Goal: Task Accomplishment & Management: Complete application form

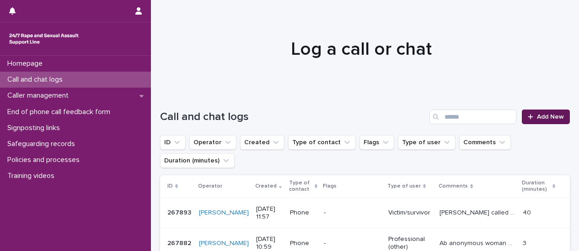
click at [540, 113] on link "Add New" at bounding box center [545, 117] width 48 height 15
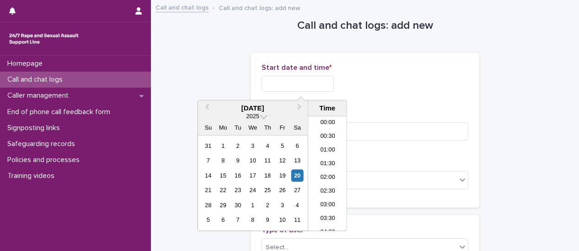
click at [280, 89] on input "text" at bounding box center [297, 84] width 72 height 16
click at [323, 177] on li "09:00" at bounding box center [327, 174] width 39 height 14
click at [316, 86] on input "**********" at bounding box center [297, 84] width 72 height 16
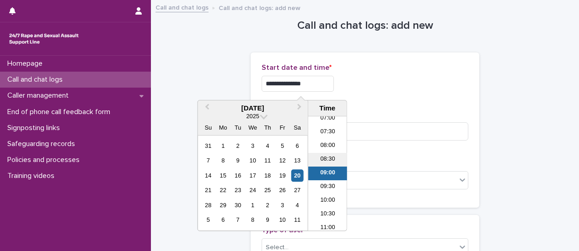
click at [330, 160] on li "08:30" at bounding box center [327, 160] width 39 height 14
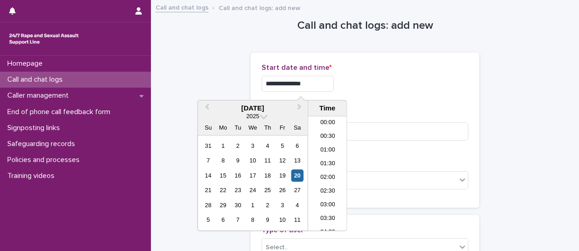
click at [315, 83] on input "**********" at bounding box center [297, 84] width 72 height 16
type input "**********"
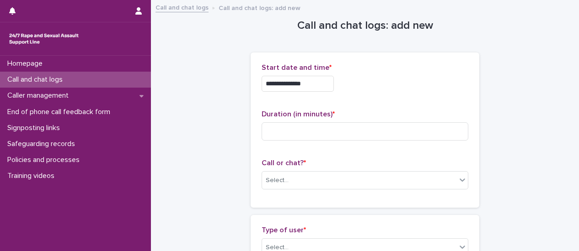
click at [384, 87] on div "**********" at bounding box center [364, 84] width 207 height 16
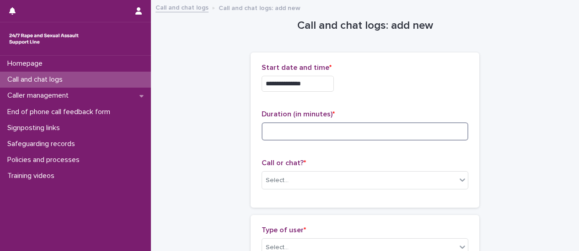
click at [365, 133] on input at bounding box center [364, 131] width 207 height 18
type input "**"
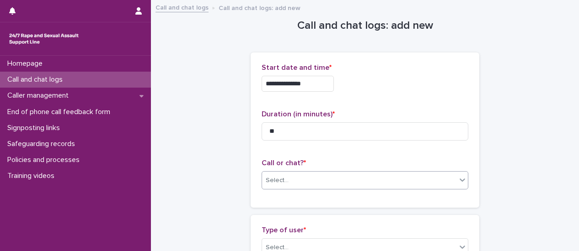
click at [462, 181] on icon at bounding box center [461, 179] width 9 height 9
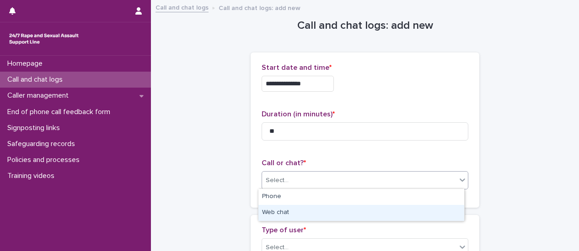
click at [439, 210] on div "Web chat" at bounding box center [361, 213] width 206 height 16
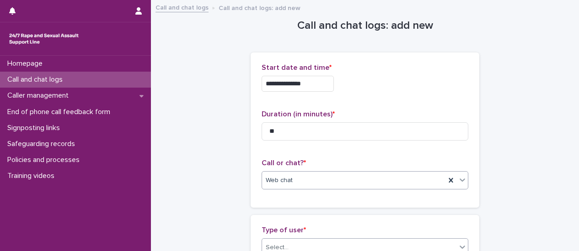
click at [462, 243] on icon at bounding box center [461, 247] width 9 height 9
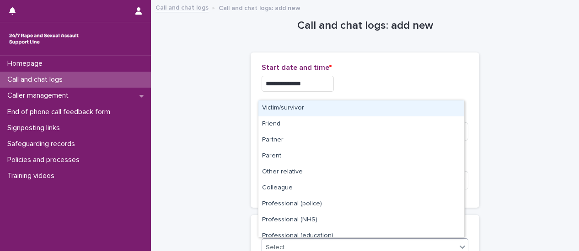
click at [316, 112] on div "Victim/survivor" at bounding box center [361, 109] width 206 height 16
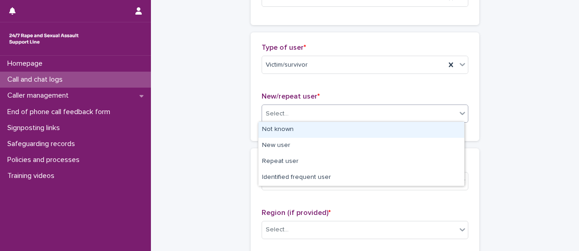
click at [461, 118] on div at bounding box center [462, 113] width 11 height 16
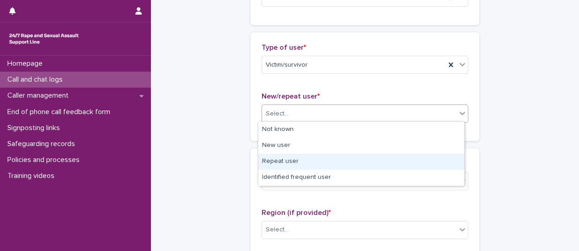
click at [438, 160] on div "Repeat user" at bounding box center [361, 162] width 206 height 16
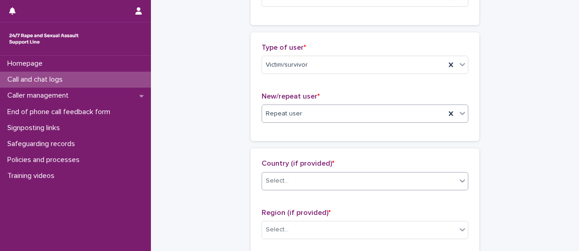
click at [457, 182] on icon at bounding box center [461, 180] width 9 height 9
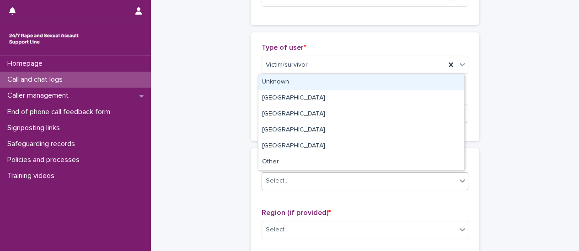
click at [362, 85] on div "Unknown" at bounding box center [361, 82] width 206 height 16
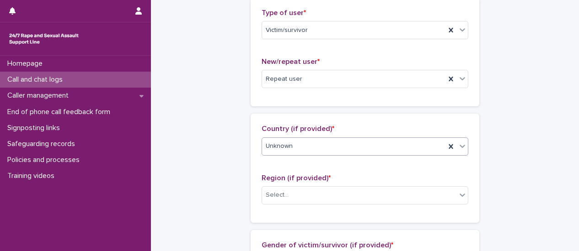
scroll to position [274, 0]
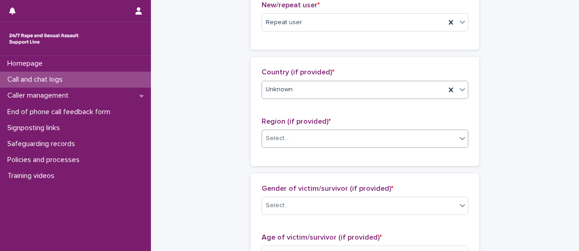
click at [461, 142] on div at bounding box center [462, 138] width 11 height 16
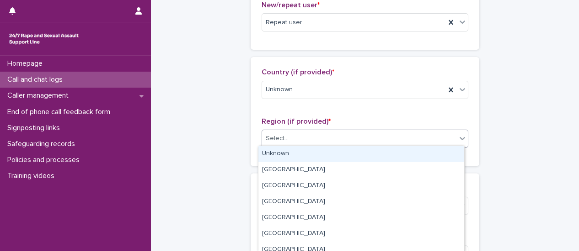
click at [447, 154] on div "Unknown" at bounding box center [361, 154] width 206 height 16
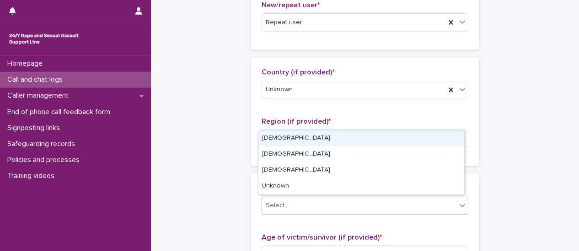
click at [464, 206] on div at bounding box center [462, 205] width 11 height 16
click at [331, 141] on div "[DEMOGRAPHIC_DATA]" at bounding box center [361, 139] width 206 height 16
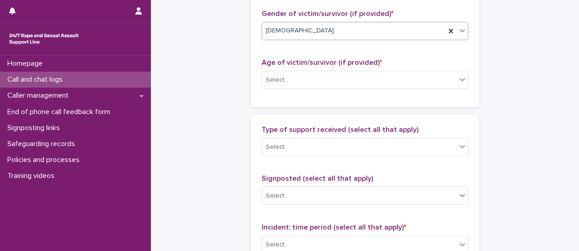
scroll to position [457, 0]
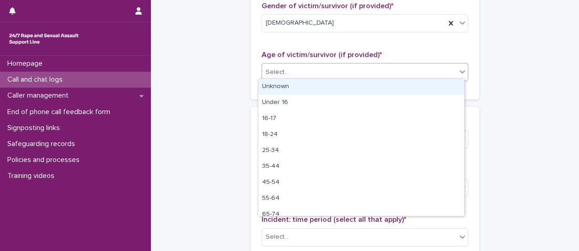
click at [460, 74] on icon at bounding box center [461, 71] width 9 height 9
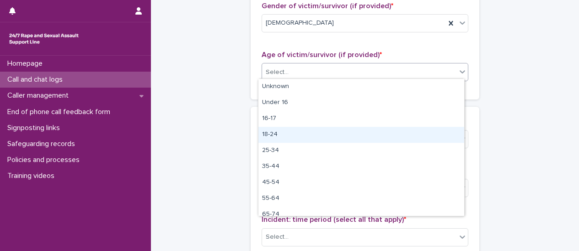
click at [364, 131] on div "18-24" at bounding box center [361, 135] width 206 height 16
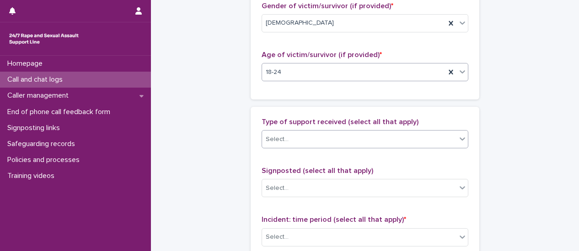
drag, startPoint x: 456, startPoint y: 138, endPoint x: 444, endPoint y: 145, distance: 13.5
click at [457, 138] on icon at bounding box center [461, 138] width 9 height 9
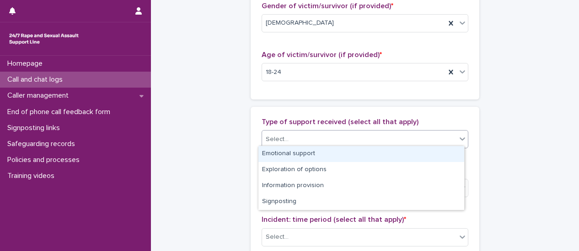
drag, startPoint x: 429, startPoint y: 156, endPoint x: 471, endPoint y: 144, distance: 43.8
click at [429, 155] on div "Emotional support" at bounding box center [361, 154] width 206 height 16
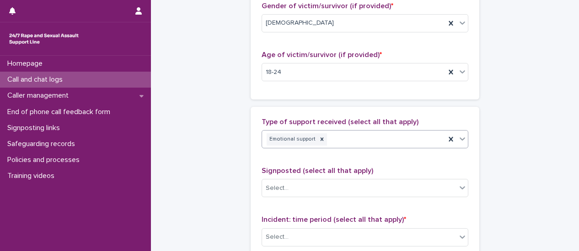
click at [460, 142] on div at bounding box center [462, 139] width 11 height 16
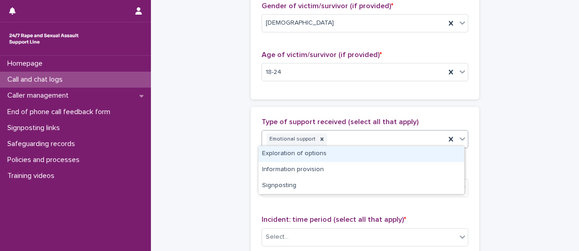
click at [439, 153] on div "Exploration of options" at bounding box center [361, 154] width 206 height 16
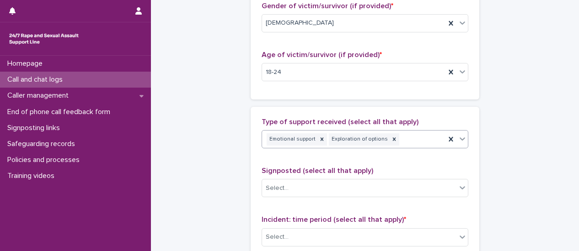
click at [460, 144] on div at bounding box center [462, 139] width 11 height 16
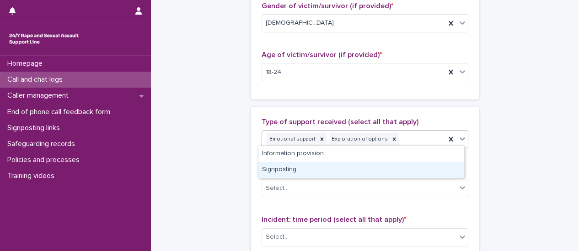
click at [434, 166] on div "Signposting" at bounding box center [361, 170] width 206 height 16
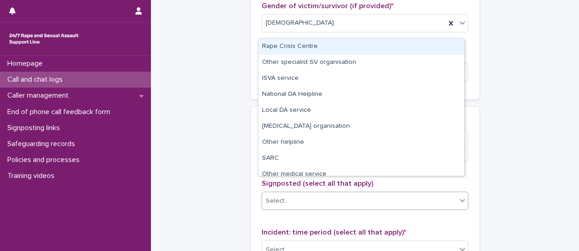
click at [459, 192] on div at bounding box center [462, 200] width 11 height 16
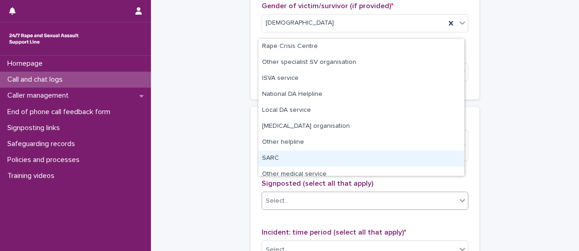
click at [282, 156] on div "SARC" at bounding box center [361, 159] width 206 height 16
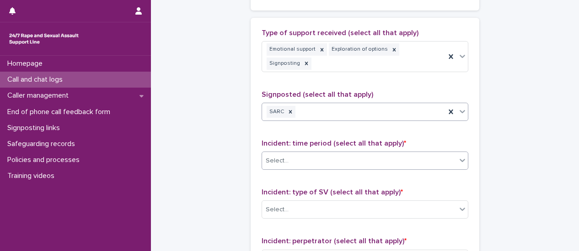
scroll to position [548, 0]
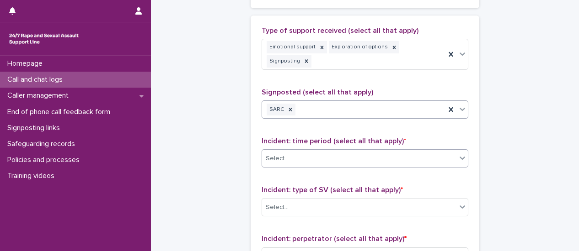
click at [461, 150] on div at bounding box center [462, 158] width 11 height 16
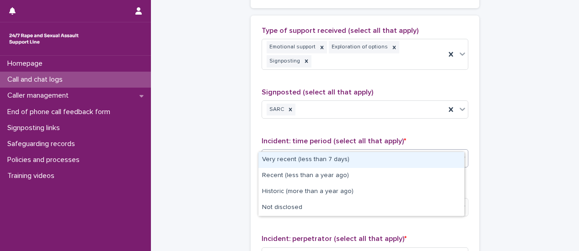
click at [440, 160] on div "Very recent (less than 7 days)" at bounding box center [361, 160] width 206 height 16
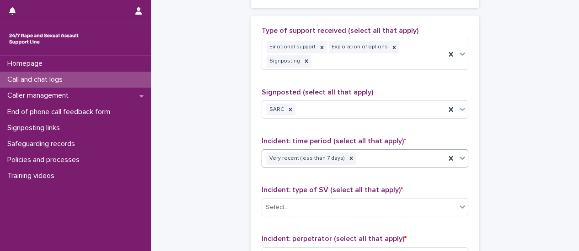
drag, startPoint x: 459, startPoint y: 146, endPoint x: 456, endPoint y: 150, distance: 5.2
click at [460, 150] on div at bounding box center [462, 158] width 11 height 16
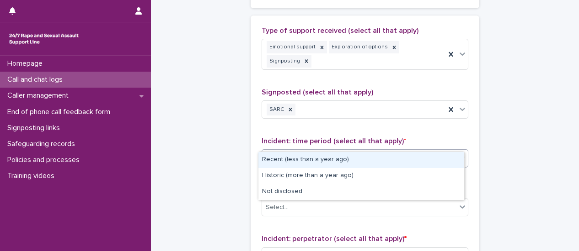
click at [430, 161] on div "Recent (less than a year ago)" at bounding box center [361, 160] width 206 height 16
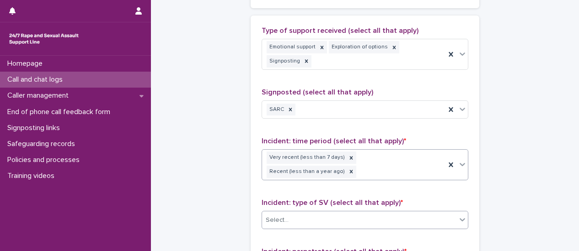
click at [457, 212] on div at bounding box center [462, 220] width 11 height 16
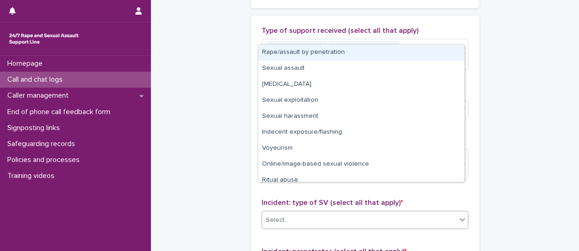
click at [298, 53] on div "Rape/assault by penetration" at bounding box center [361, 53] width 206 height 16
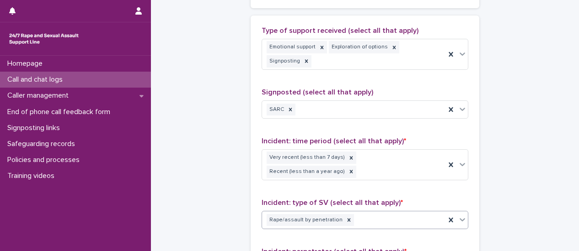
click at [459, 212] on div at bounding box center [462, 220] width 11 height 16
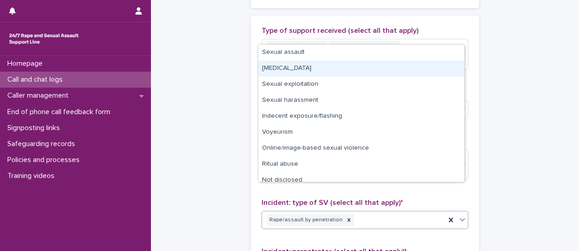
click at [263, 69] on div "[MEDICAL_DATA]" at bounding box center [361, 69] width 206 height 16
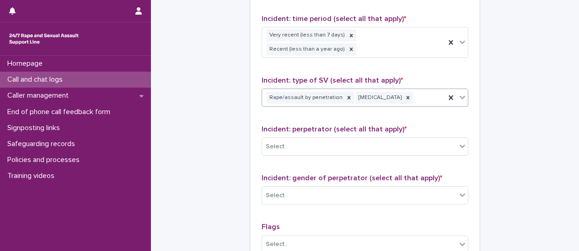
scroll to position [686, 0]
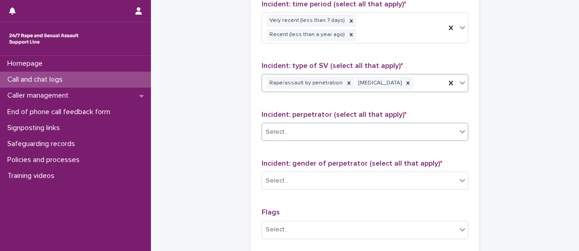
click at [462, 123] on div at bounding box center [462, 131] width 11 height 16
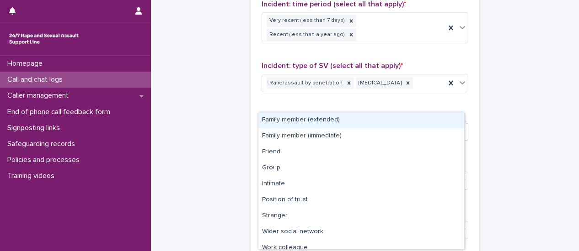
click at [442, 119] on div "Family member (extended)" at bounding box center [361, 120] width 206 height 16
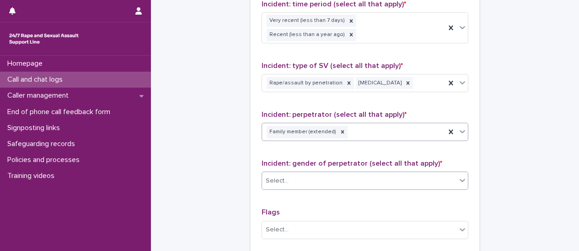
drag, startPoint x: 453, startPoint y: 156, endPoint x: 445, endPoint y: 158, distance: 9.0
click at [457, 172] on div at bounding box center [462, 180] width 11 height 16
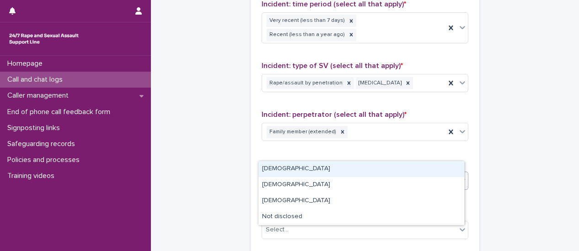
click at [407, 170] on div "[DEMOGRAPHIC_DATA]" at bounding box center [361, 169] width 206 height 16
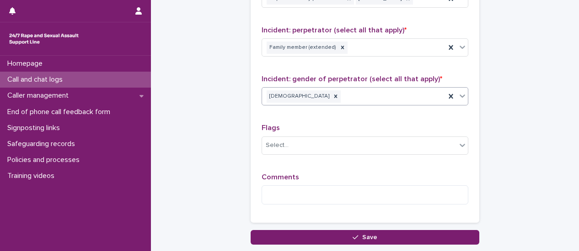
scroll to position [777, 0]
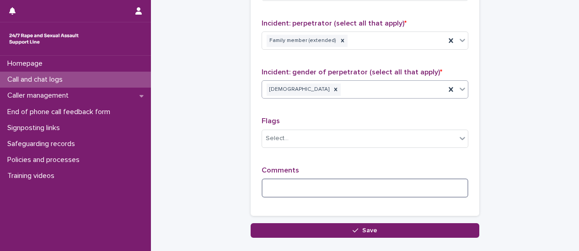
click at [361, 179] on textarea at bounding box center [364, 188] width 207 height 19
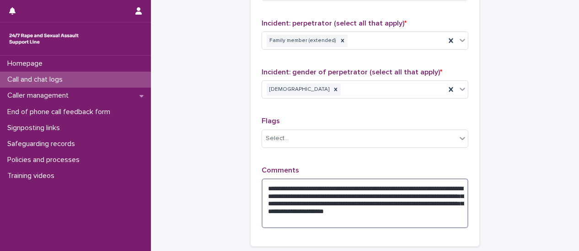
type textarea "**********"
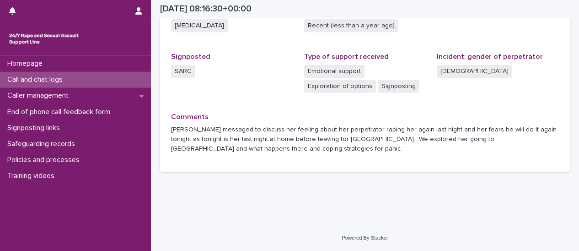
scroll to position [283, 0]
click at [69, 81] on p "Call and chat logs" at bounding box center [37, 79] width 66 height 9
